Goal: Find specific page/section: Find specific page/section

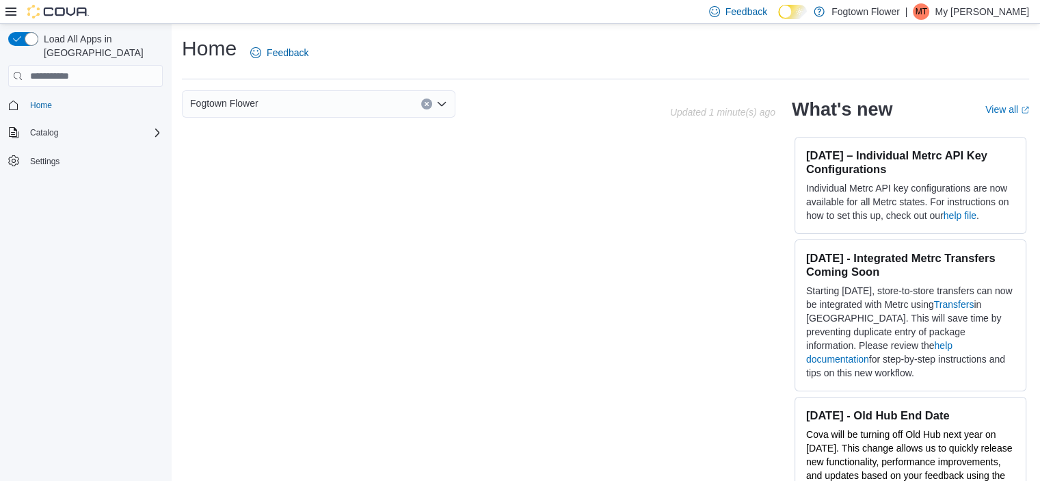
click at [897, 8] on p "Fogtown Flower" at bounding box center [865, 11] width 68 height 16
click at [82, 124] on div "Catalog" at bounding box center [94, 132] width 138 height 16
click at [77, 146] on span "My Catalog (Classic)" at bounding box center [63, 151] width 76 height 11
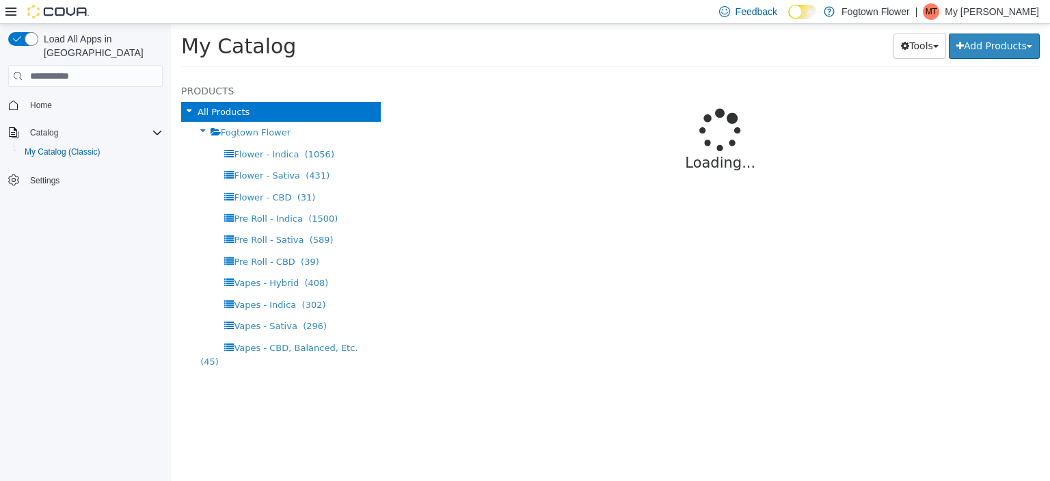
select select "**********"
